Goal: Information Seeking & Learning: Learn about a topic

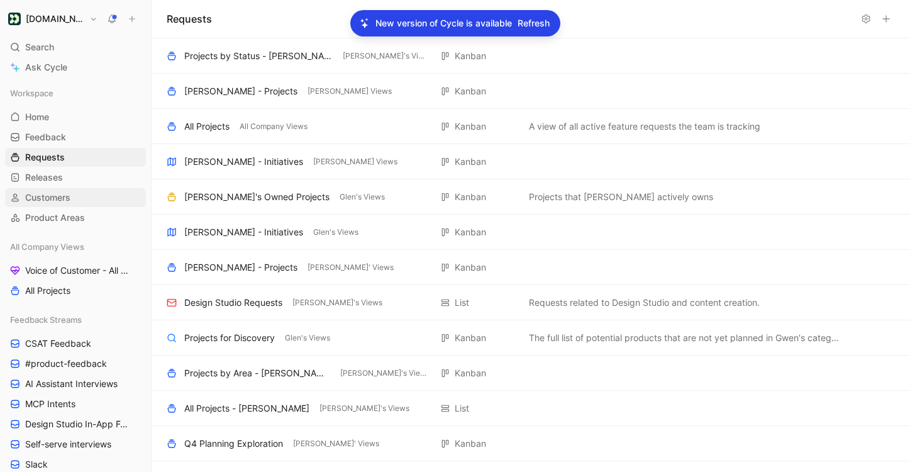
click at [65, 201] on span "Customers" at bounding box center [47, 197] width 45 height 13
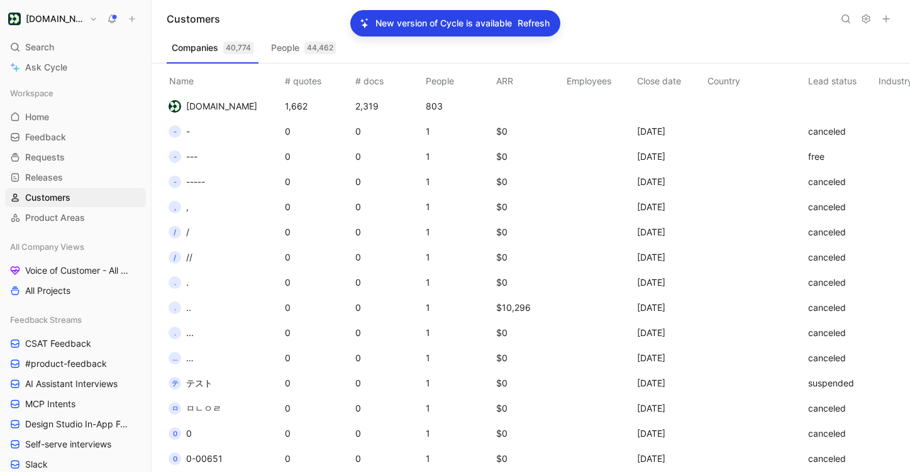
click at [842, 14] on icon at bounding box center [846, 19] width 10 height 10
type input "g"
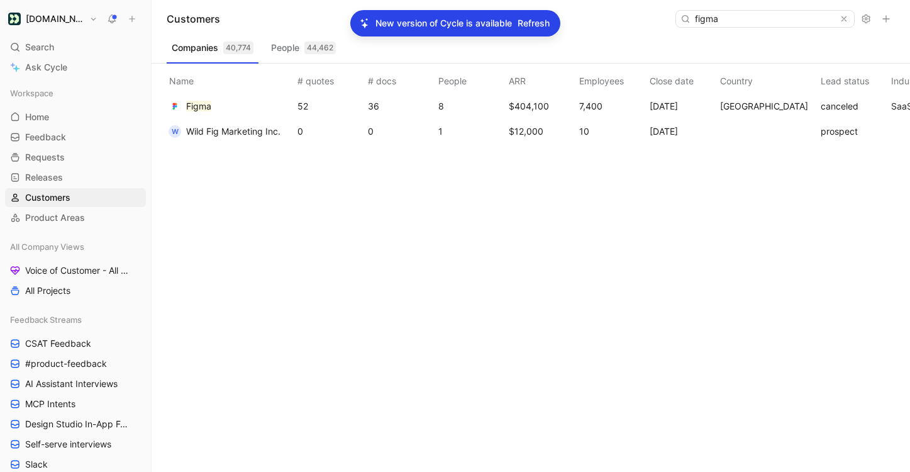
type input "figma"
click at [250, 104] on td "Figma" at bounding box center [228, 106] width 133 height 25
click at [193, 108] on mark "Figma" at bounding box center [198, 106] width 25 height 11
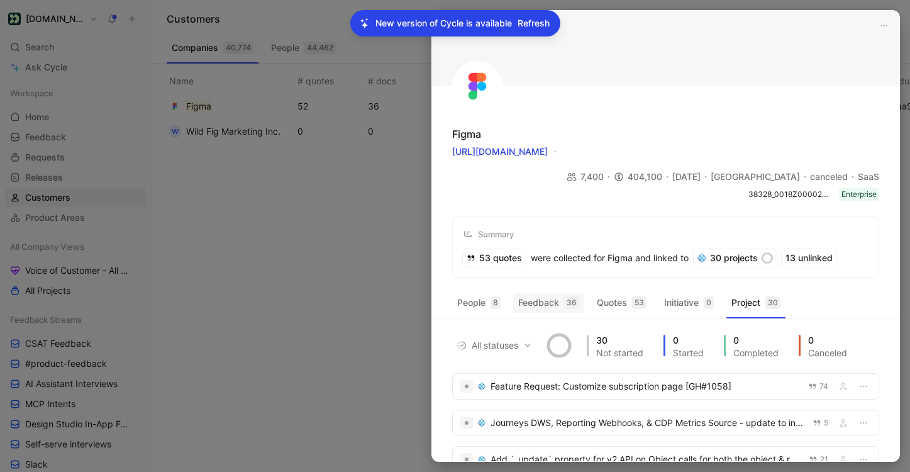
click at [565, 296] on div "36" at bounding box center [571, 302] width 15 height 13
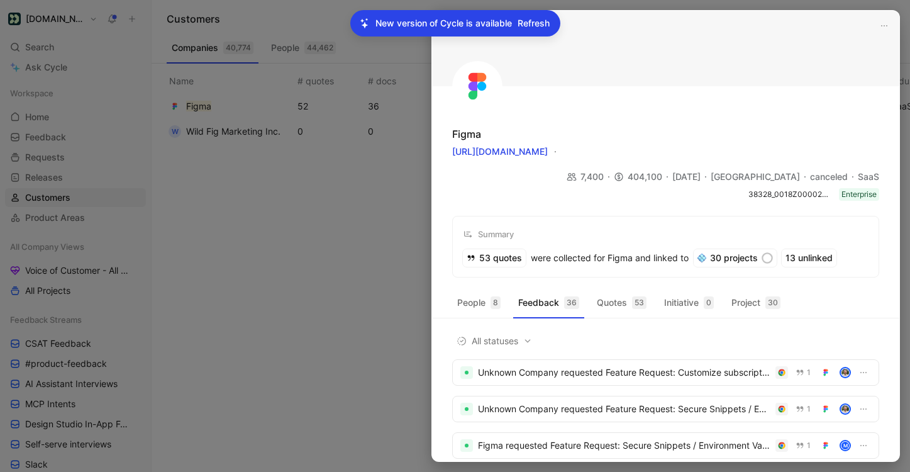
click at [530, 27] on span "Refresh" at bounding box center [534, 23] width 32 height 15
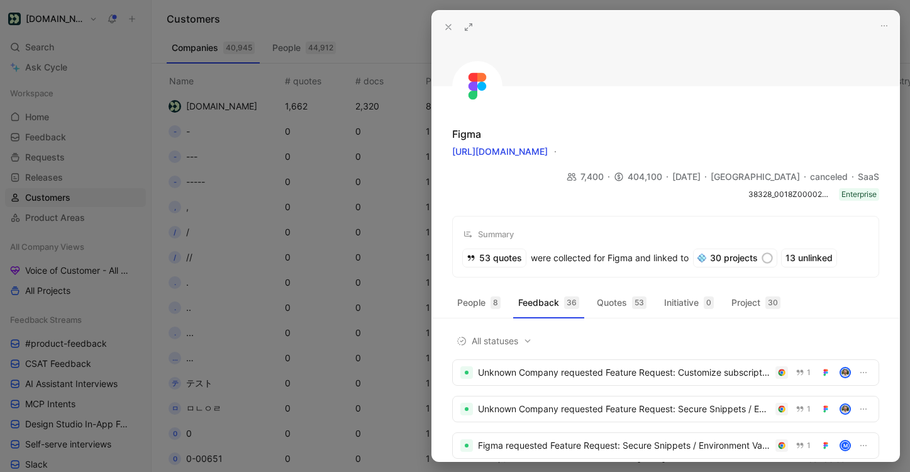
click at [469, 25] on icon at bounding box center [468, 27] width 10 height 10
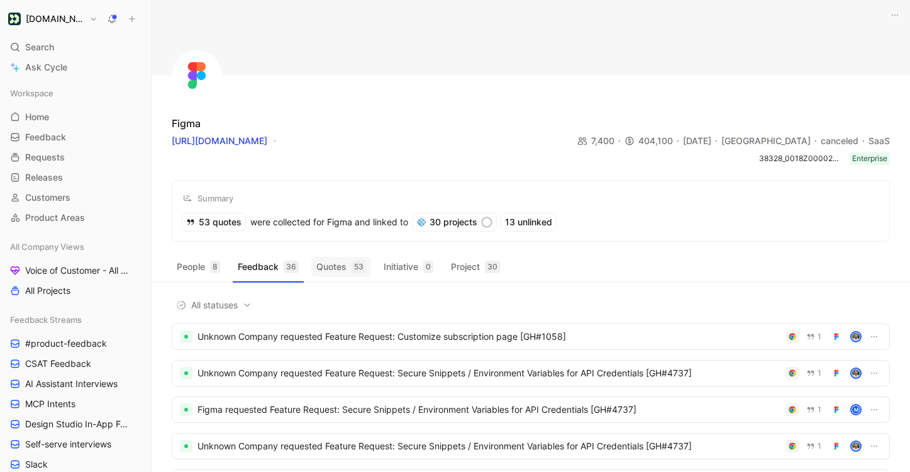
click at [326, 264] on button "Quotes 53" at bounding box center [341, 267] width 60 height 20
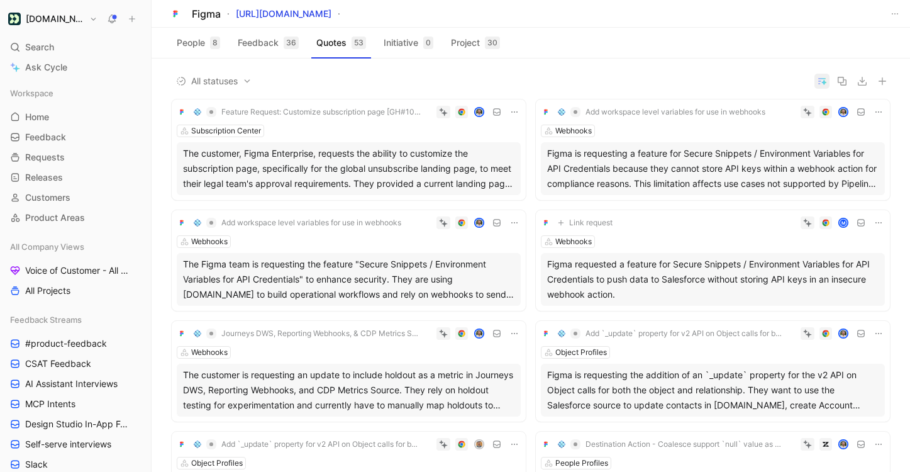
click at [823, 79] on icon "button" at bounding box center [822, 80] width 10 height 11
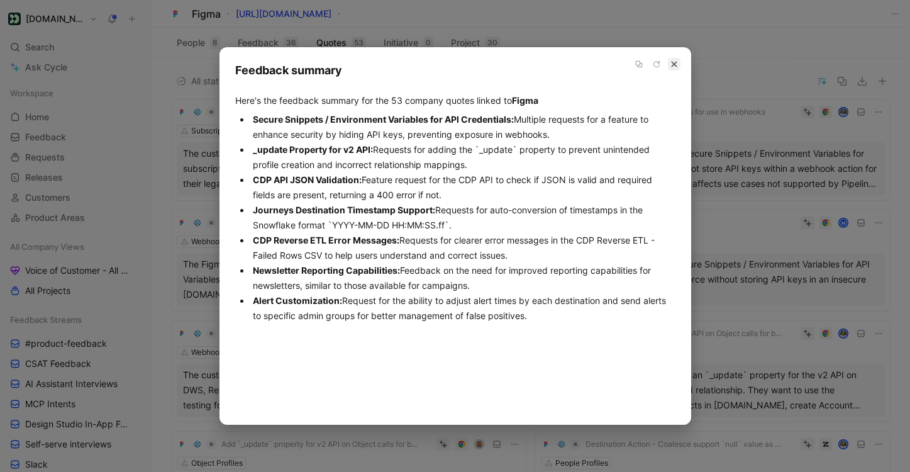
click at [673, 69] on button "button" at bounding box center [674, 64] width 13 height 13
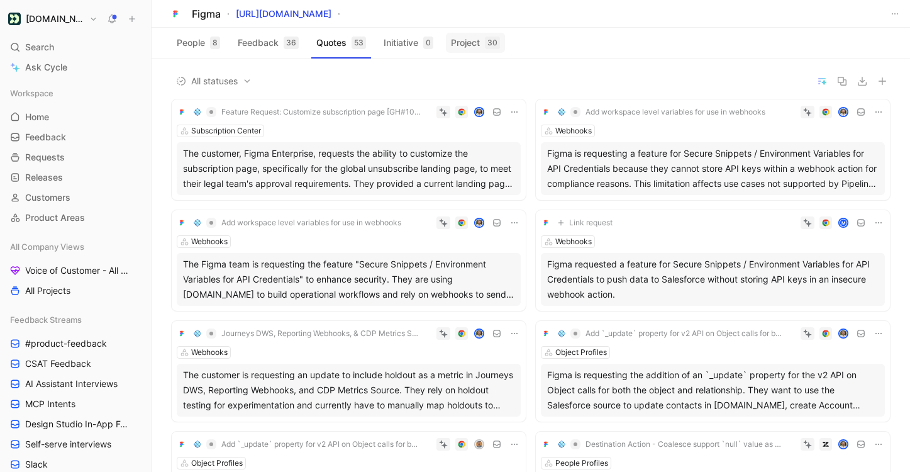
click at [484, 44] on button "Project 30" at bounding box center [475, 43] width 59 height 20
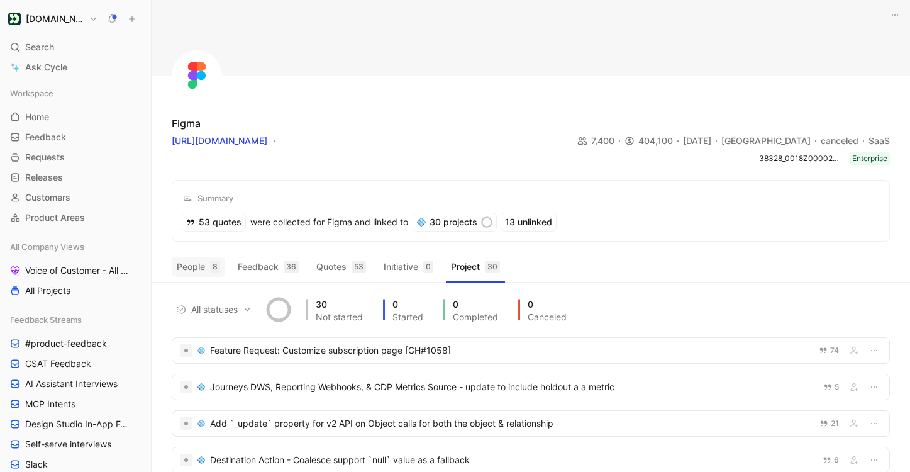
click at [195, 274] on button "People 8" at bounding box center [198, 267] width 53 height 20
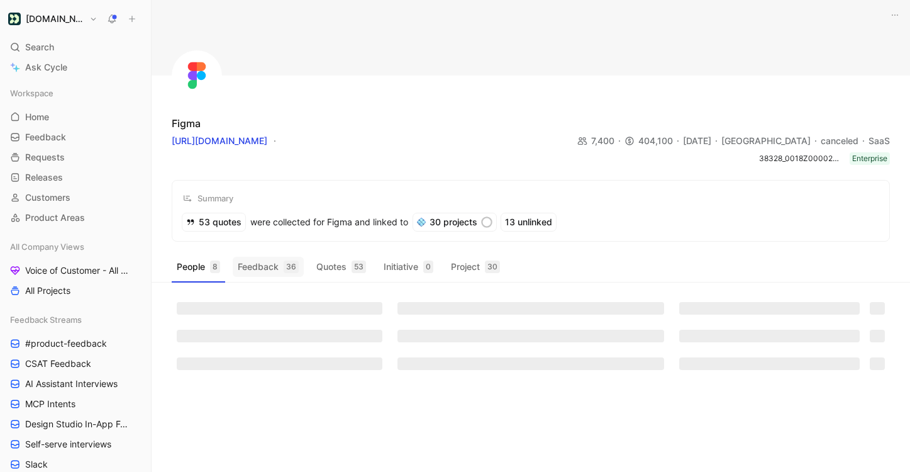
click at [262, 270] on button "Feedback 36" at bounding box center [268, 267] width 71 height 20
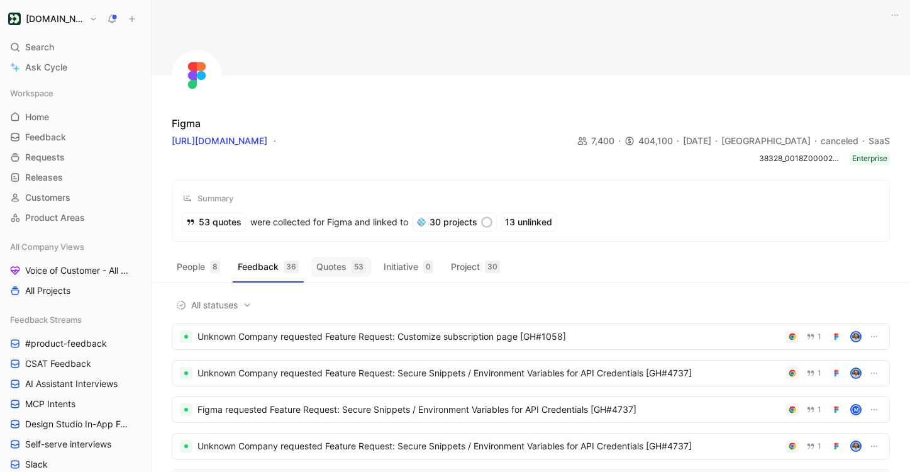
click at [331, 274] on button "Quotes 53" at bounding box center [341, 267] width 60 height 20
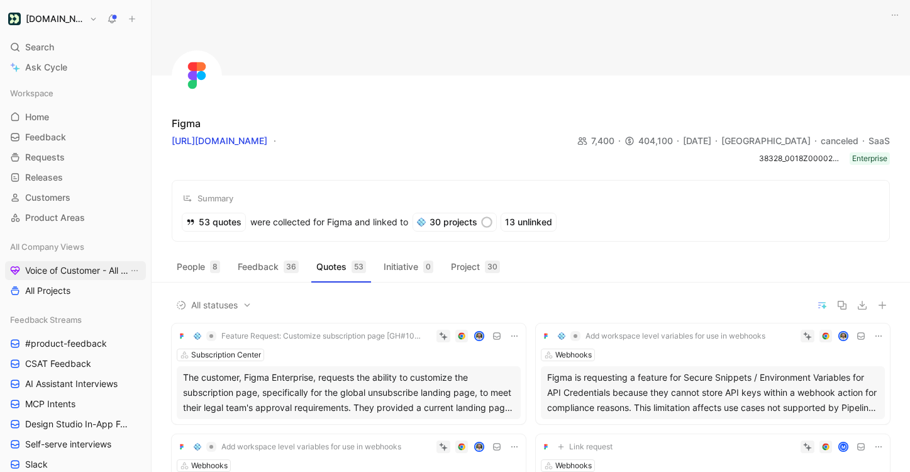
click at [65, 270] on span "Voice of Customer - All Areas" at bounding box center [76, 270] width 103 height 13
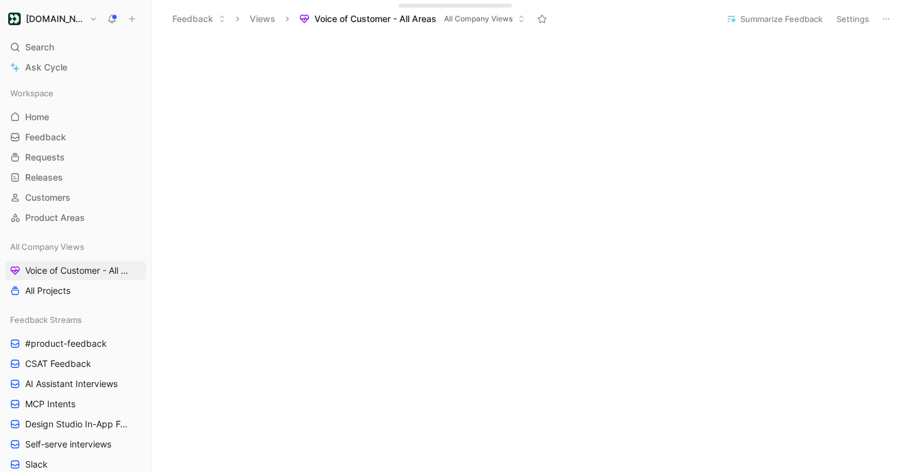
scroll to position [341, 0]
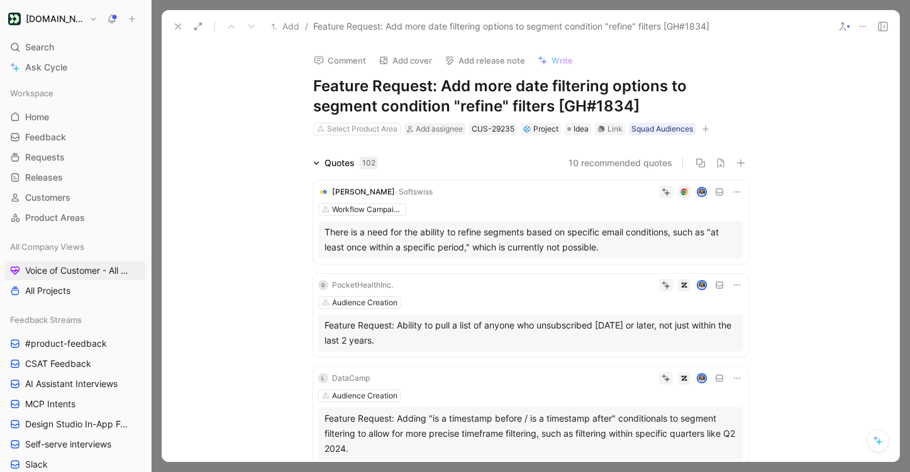
click at [177, 25] on icon at bounding box center [178, 26] width 10 height 10
